Goal: Navigation & Orientation: Find specific page/section

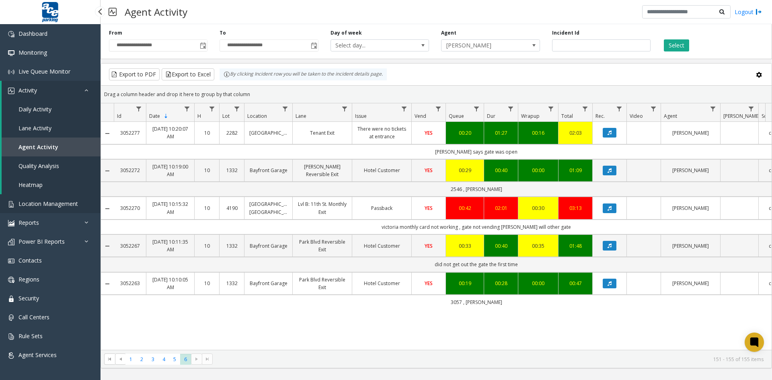
click at [49, 203] on span "Location Management" at bounding box center [47, 204] width 59 height 8
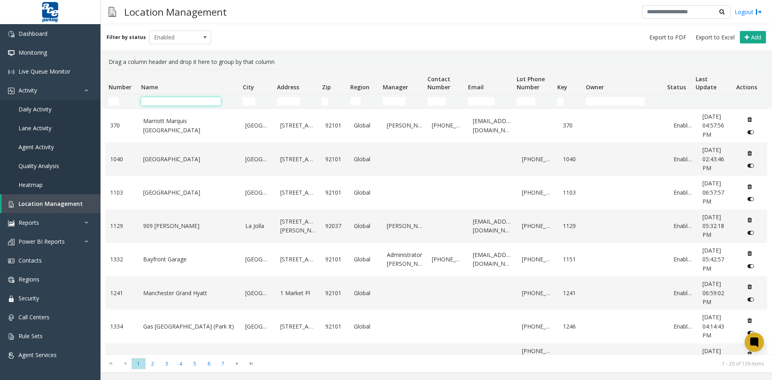
click at [158, 102] on input "Name Filter" at bounding box center [181, 101] width 80 height 8
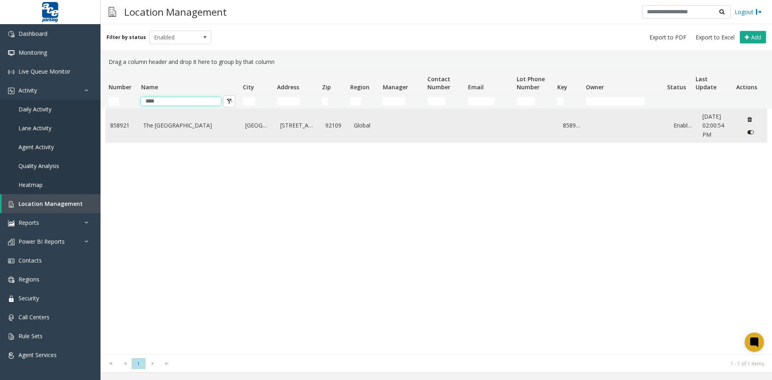
type input "****"
click at [166, 121] on link "The [GEOGRAPHIC_DATA]" at bounding box center [189, 125] width 93 height 9
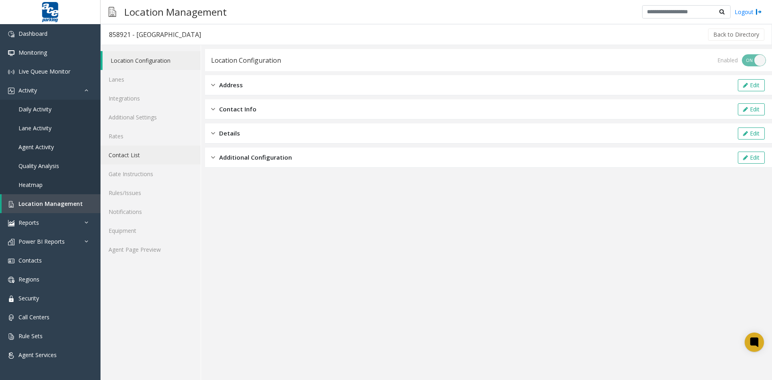
click at [138, 155] on link "Contact List" at bounding box center [151, 155] width 100 height 19
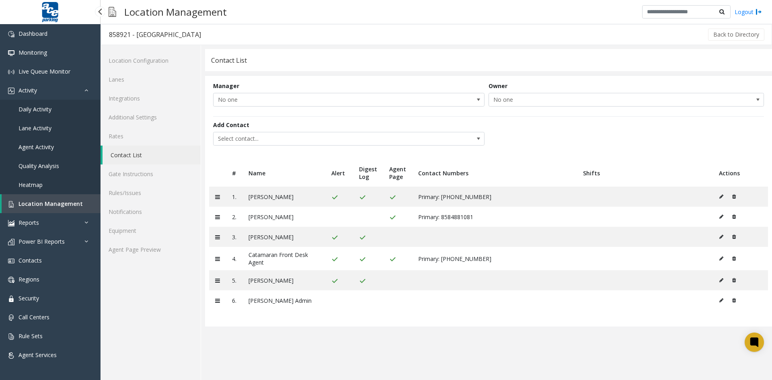
click at [57, 205] on span "Location Management" at bounding box center [50, 204] width 64 height 8
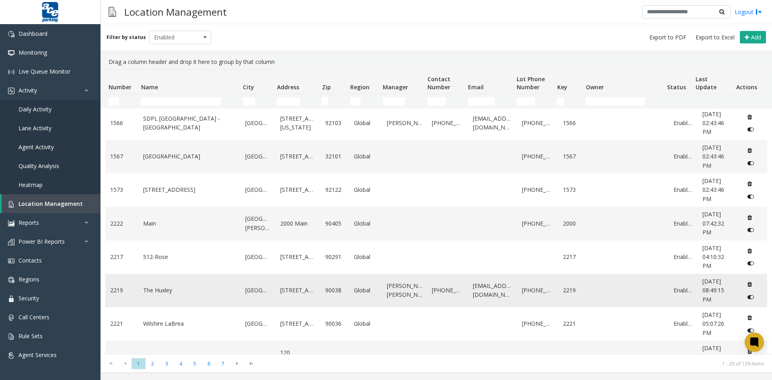
scroll to position [433, 0]
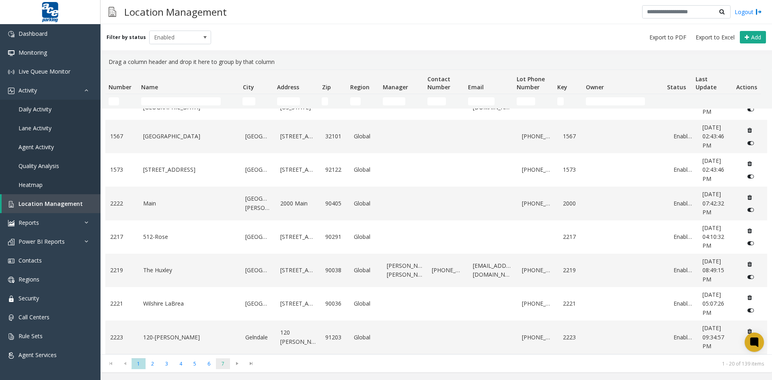
click at [221, 363] on span "7" at bounding box center [223, 363] width 14 height 11
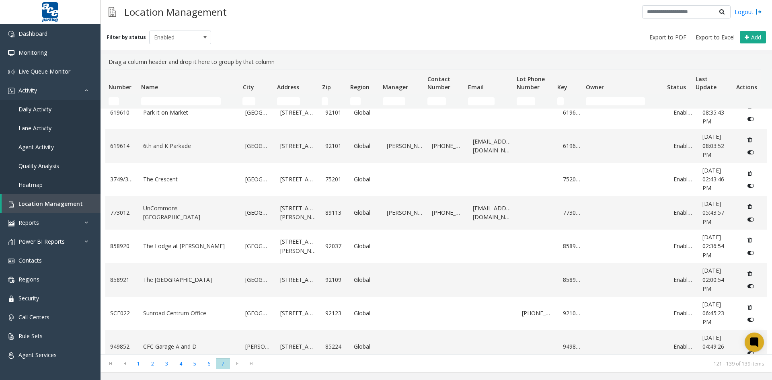
scroll to position [362, 0]
